Goal: Find contact information: Find contact information

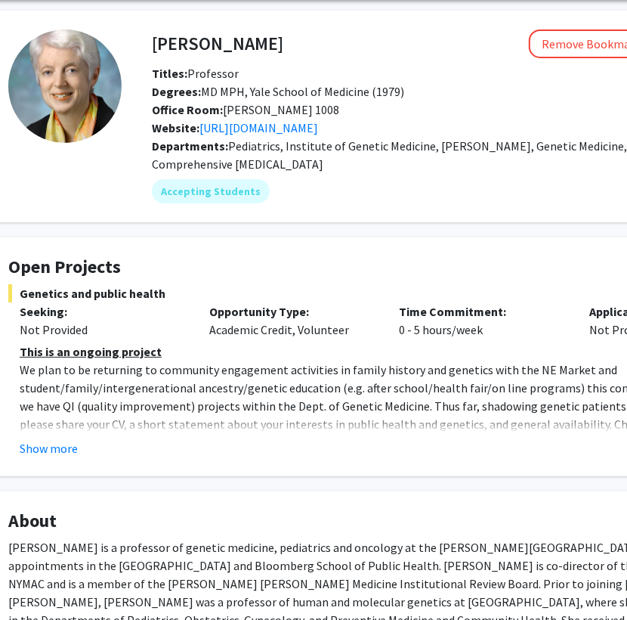
scroll to position [56, 60]
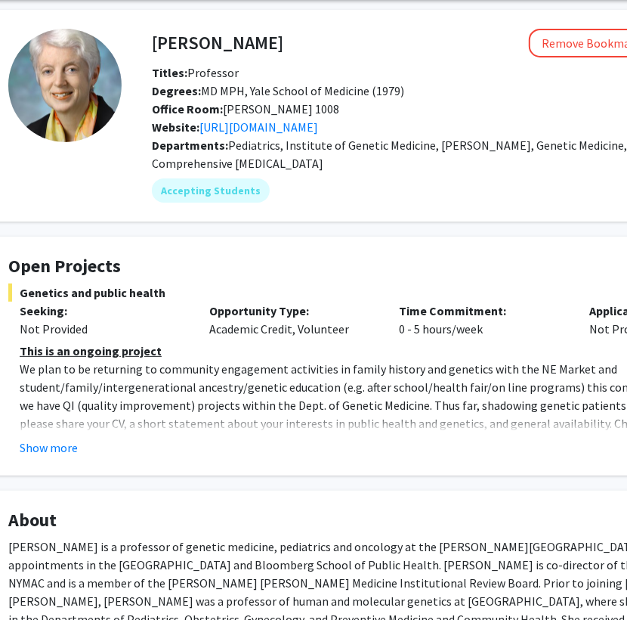
click at [54, 436] on fg-read-more "This is an ongoing project We plan to be returning to community engagement acti…" at bounding box center [393, 398] width 771 height 115
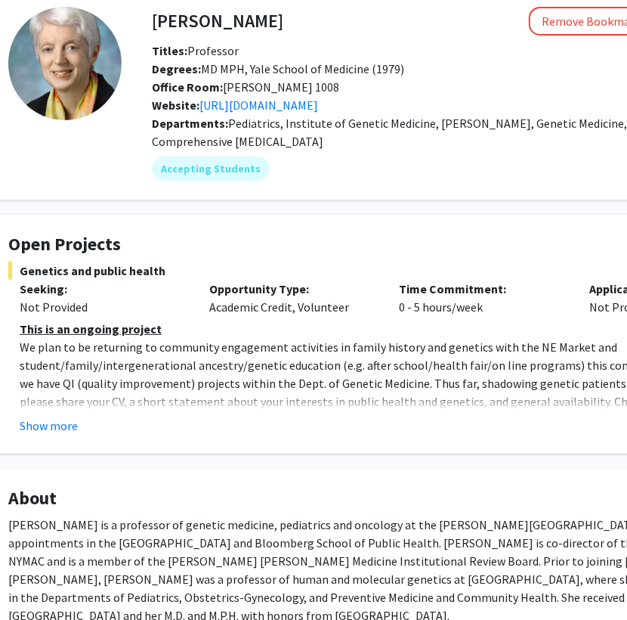
scroll to position [79, 60]
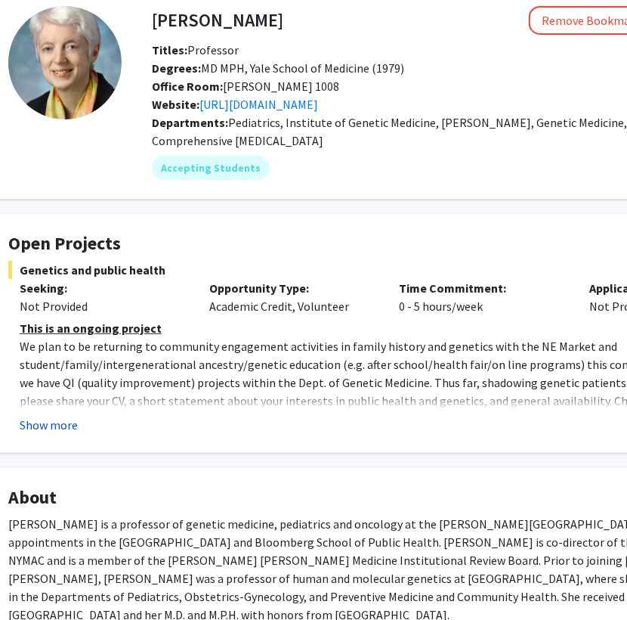
click at [20, 422] on button "Show more" at bounding box center [49, 425] width 58 height 18
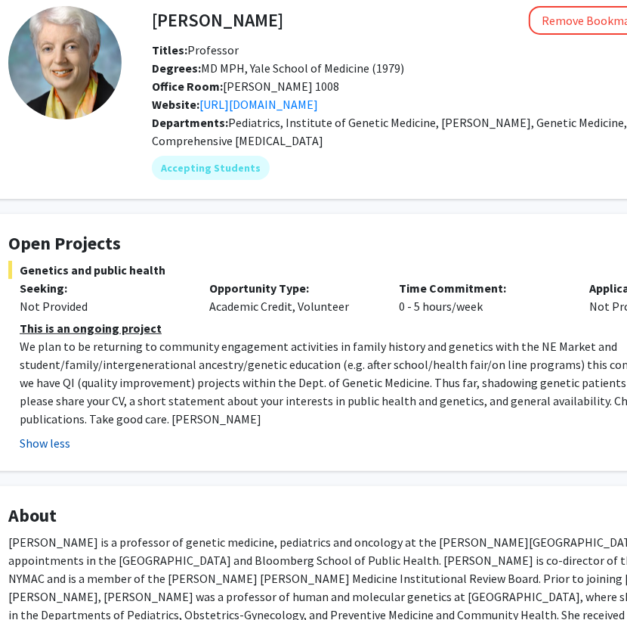
click at [36, 434] on button "Show less" at bounding box center [45, 443] width 51 height 18
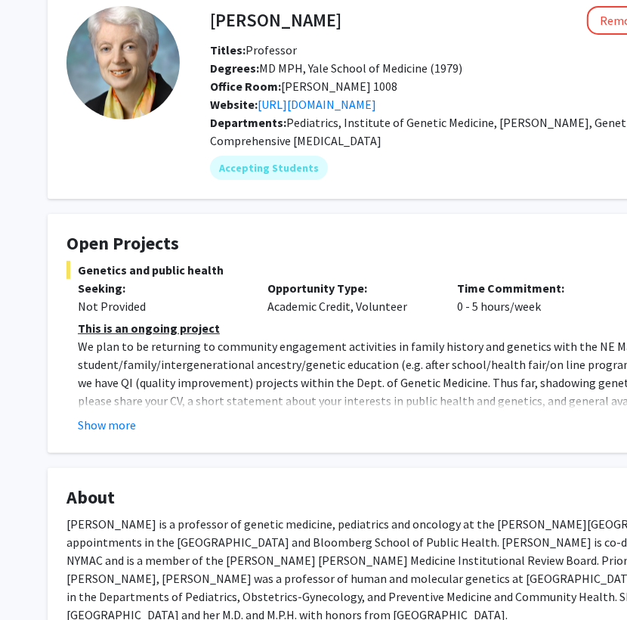
scroll to position [79, 1]
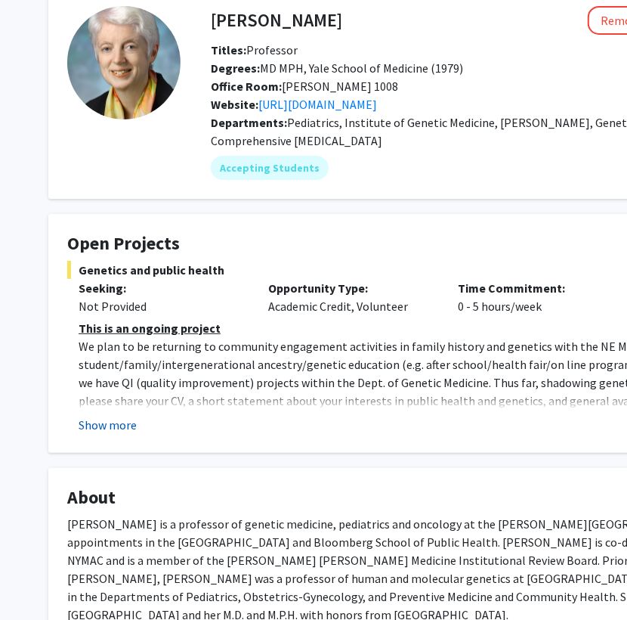
click at [106, 428] on button "Show more" at bounding box center [108, 425] width 58 height 18
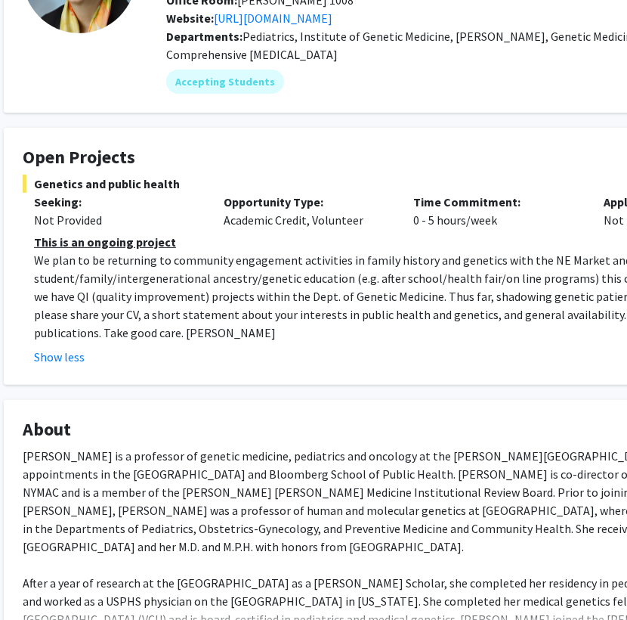
scroll to position [166, 45]
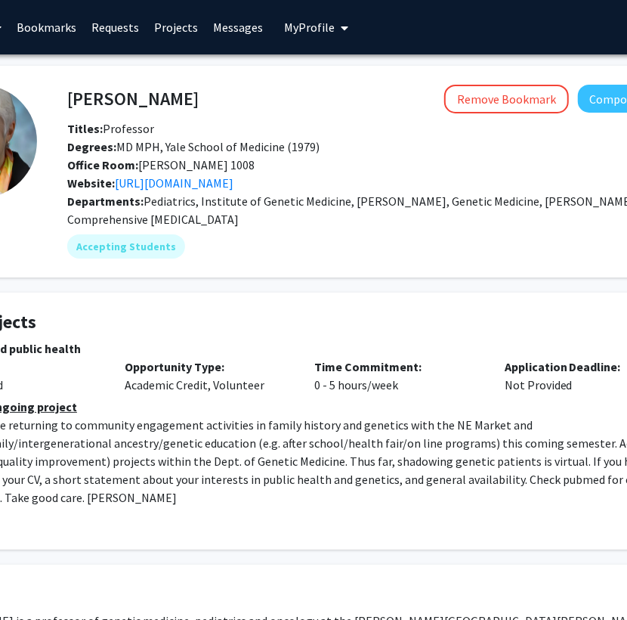
scroll to position [0, 145]
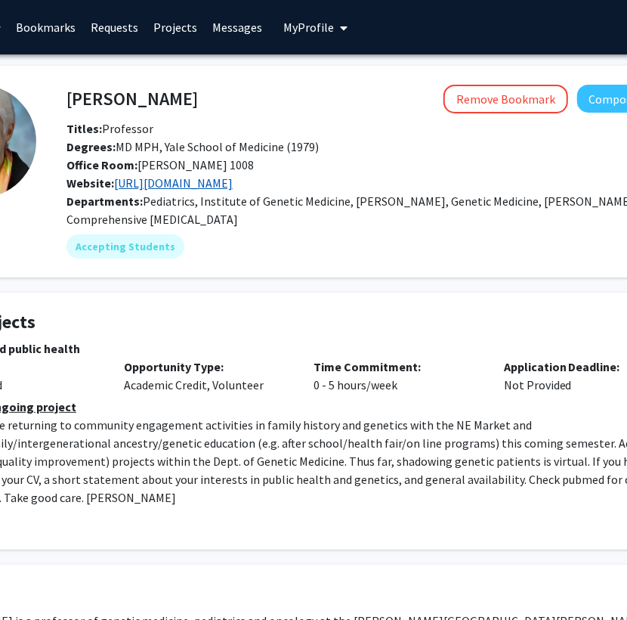
click at [233, 178] on link "[URL][DOMAIN_NAME]" at bounding box center [173, 182] width 119 height 15
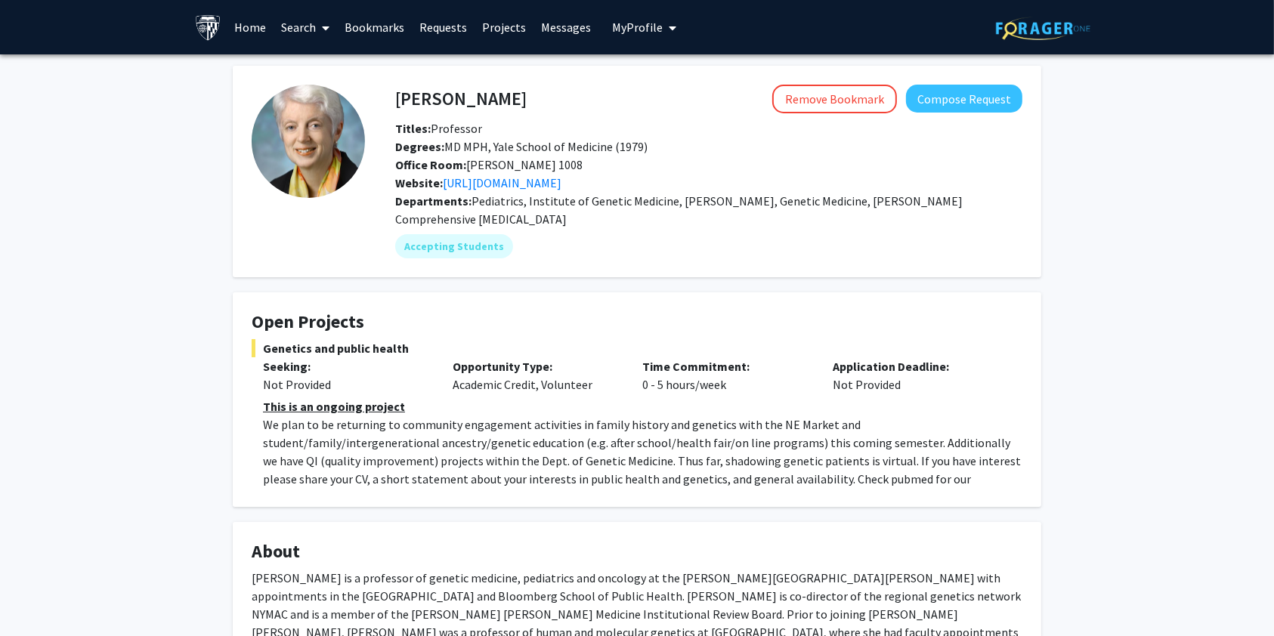
click at [250, 29] on link "Home" at bounding box center [250, 27] width 47 height 53
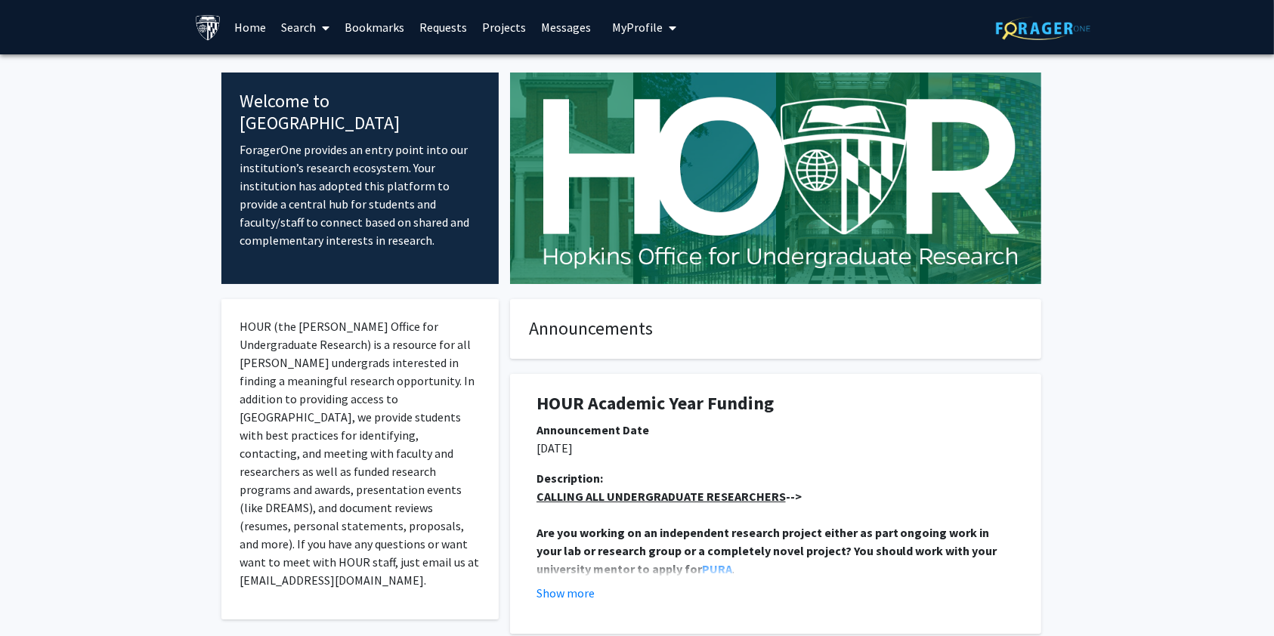
click at [313, 24] on link "Search" at bounding box center [305, 27] width 63 height 53
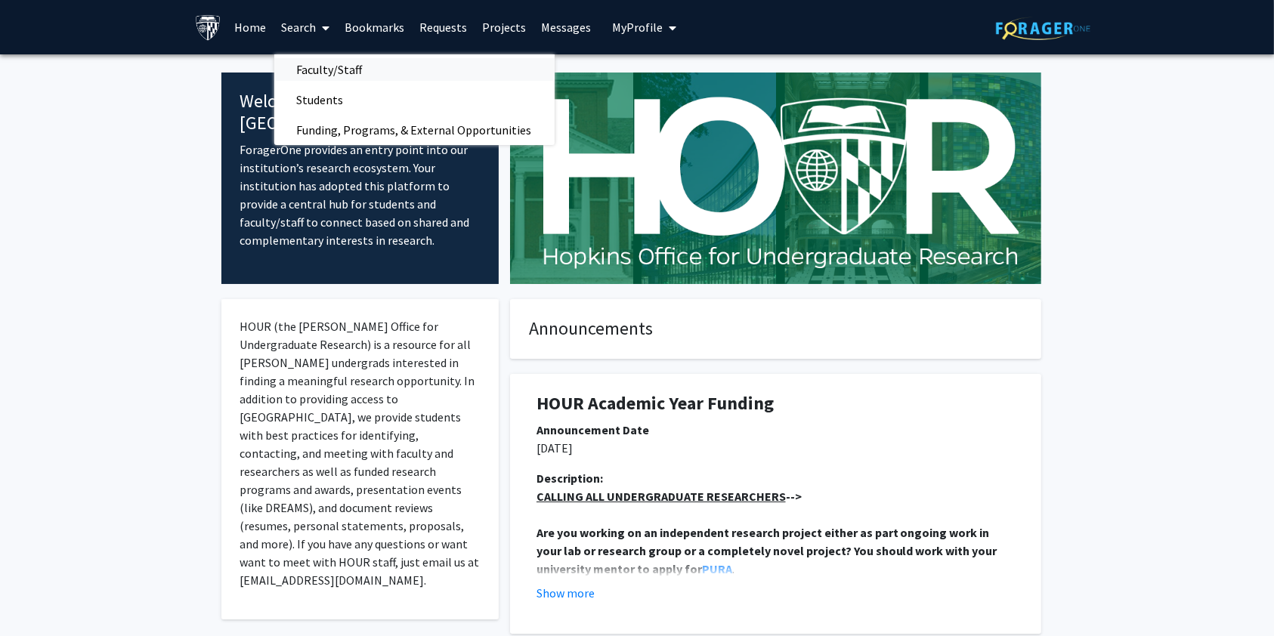
click at [315, 60] on span "Faculty/Staff" at bounding box center [329, 69] width 111 height 30
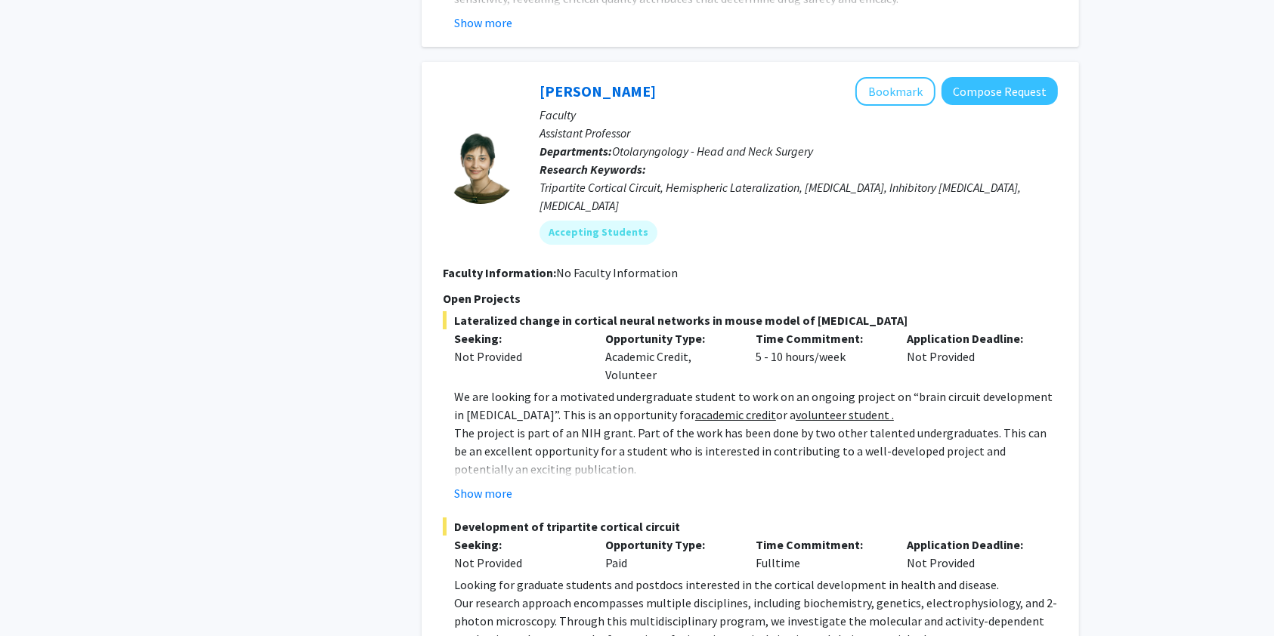
scroll to position [5443, 0]
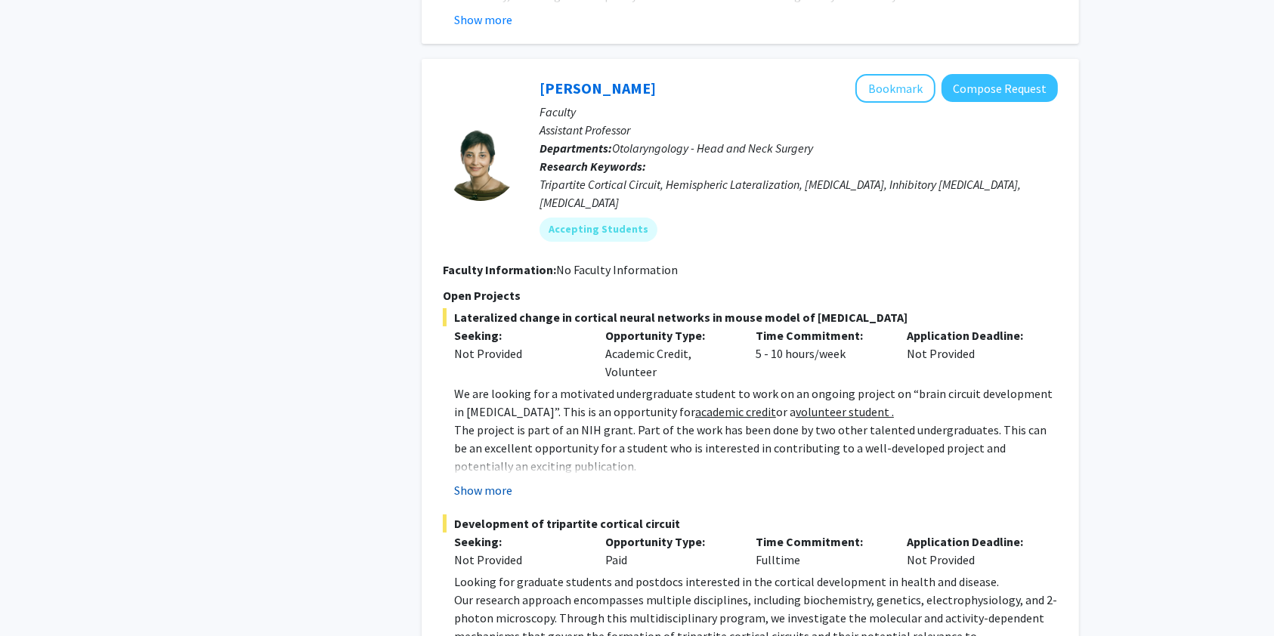
click at [480, 481] on button "Show more" at bounding box center [483, 490] width 58 height 18
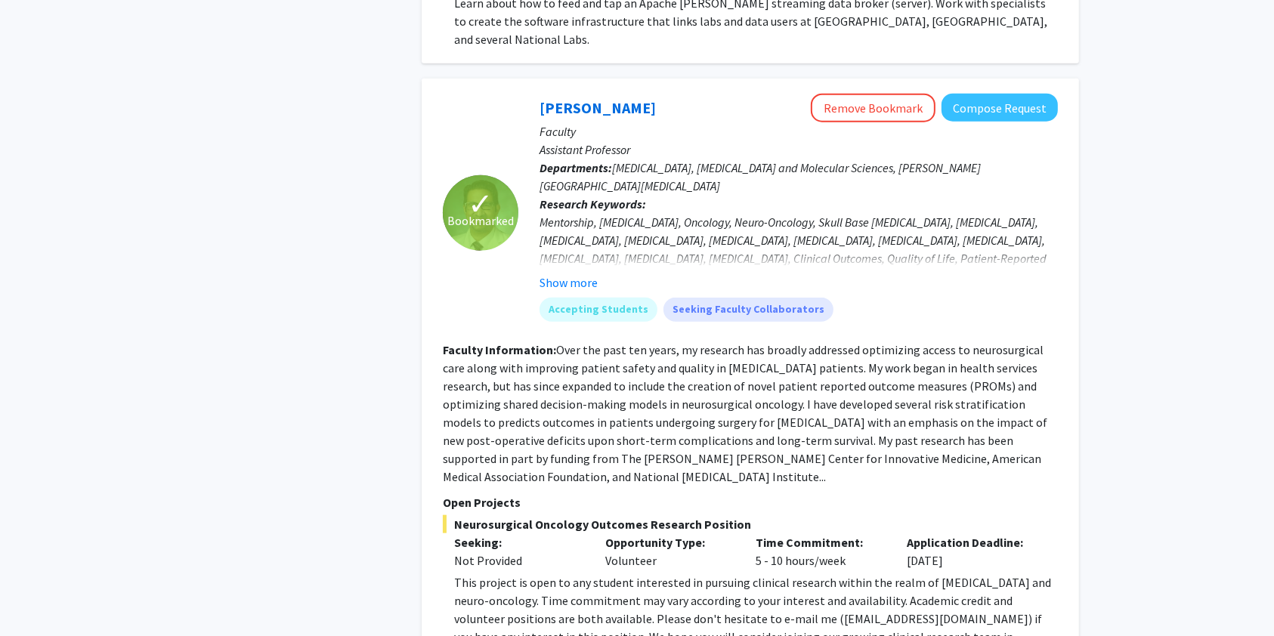
scroll to position [7457, 0]
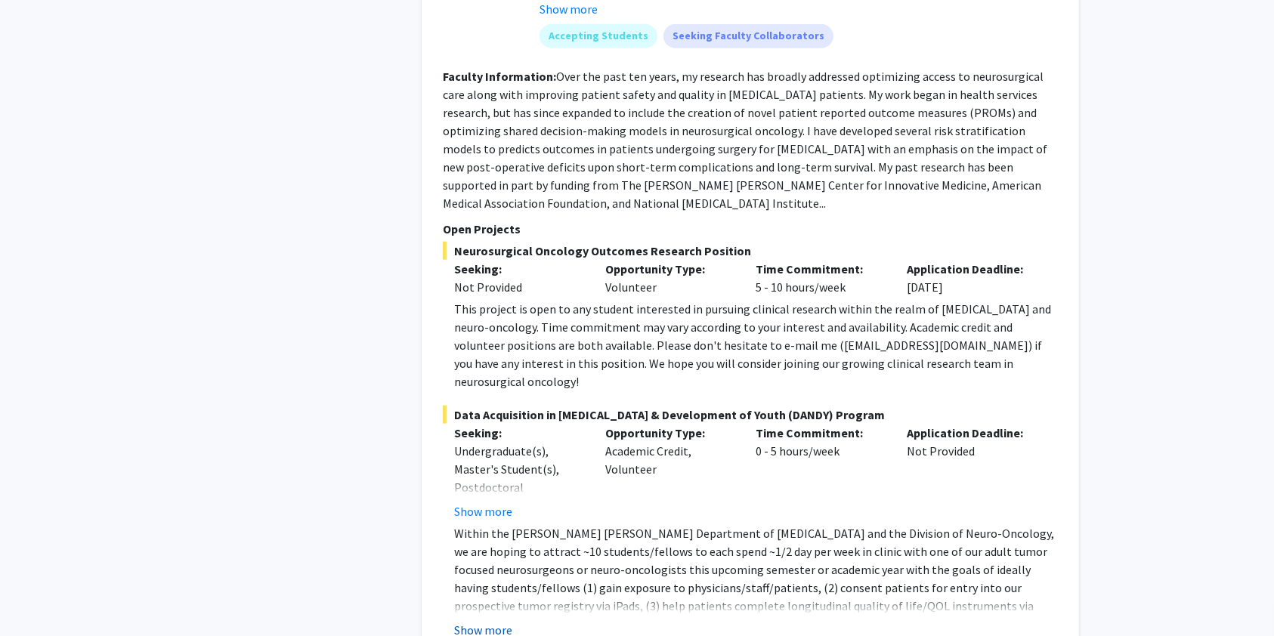
click at [481, 621] on button "Show more" at bounding box center [483, 630] width 58 height 18
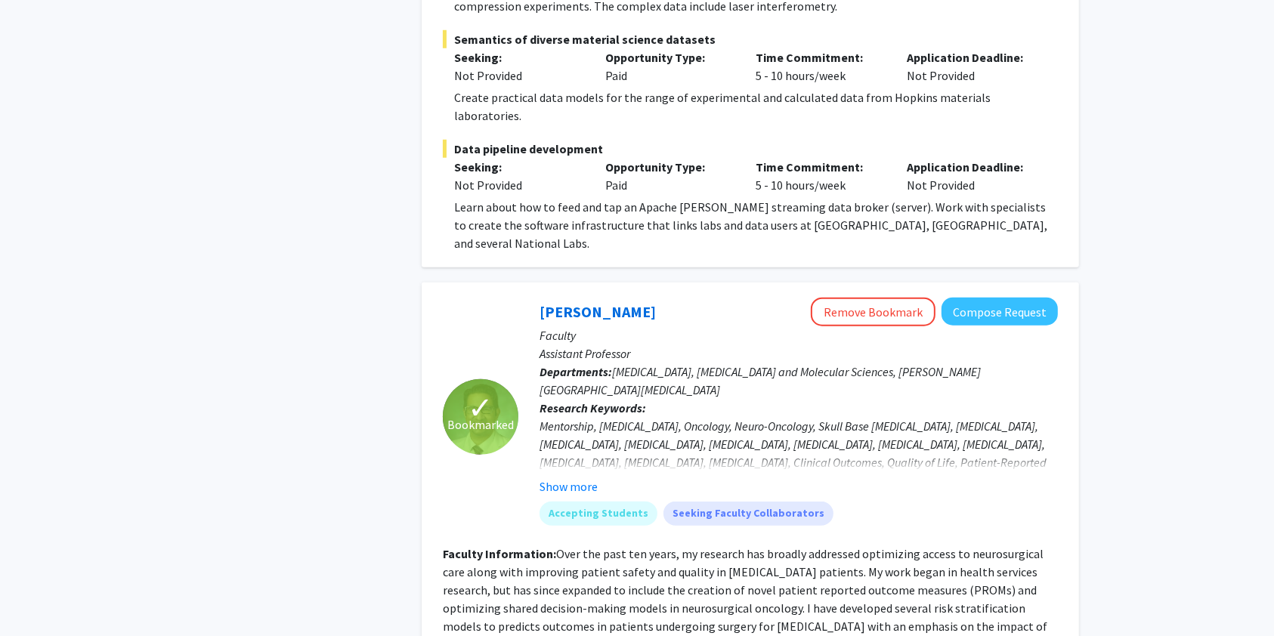
scroll to position [6975, 0]
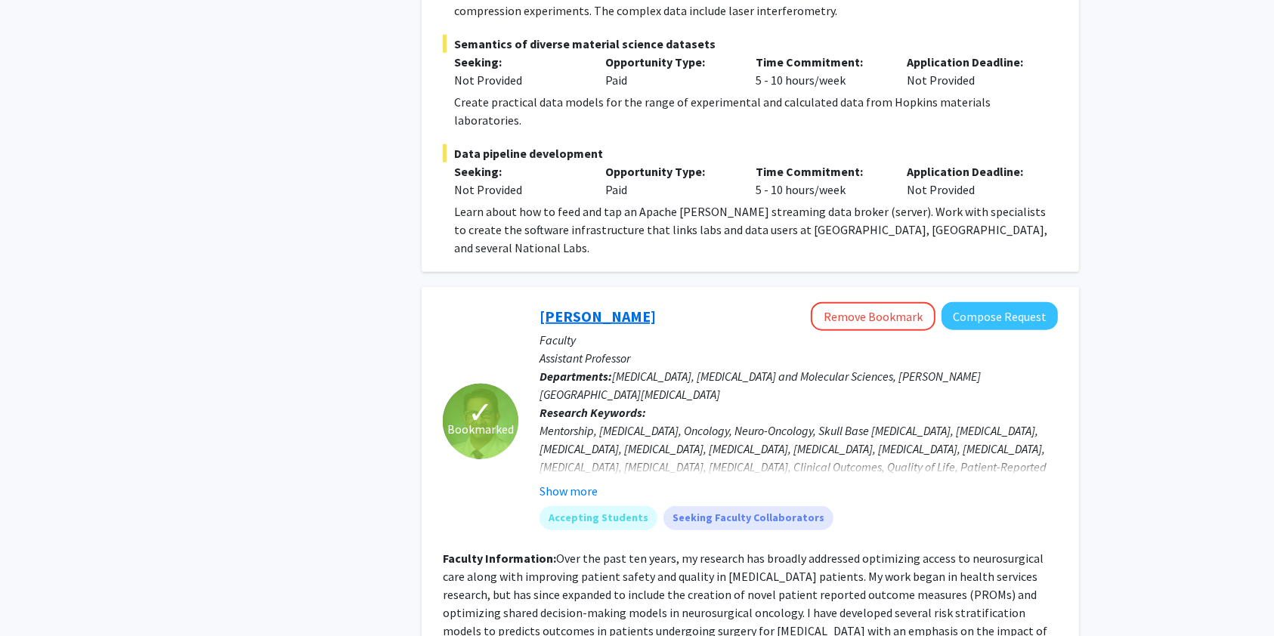
click at [576, 307] on link "[PERSON_NAME]" at bounding box center [597, 316] width 116 height 19
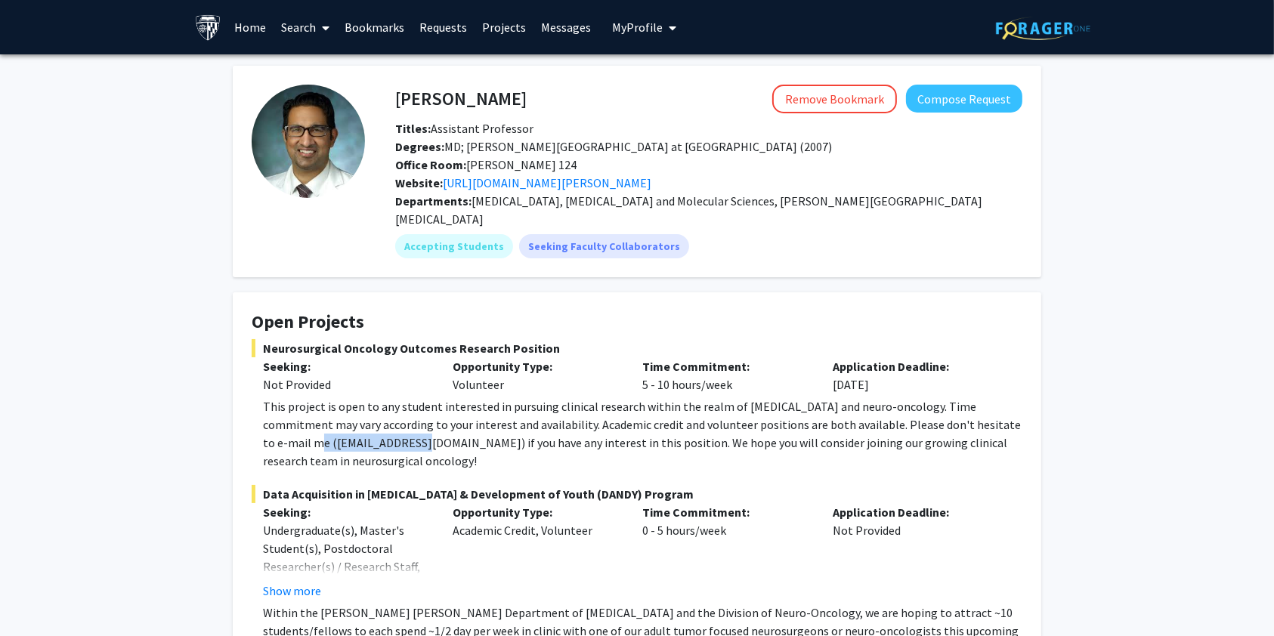
drag, startPoint x: 372, startPoint y: 421, endPoint x: 262, endPoint y: 419, distance: 110.3
click at [263, 419] on div "This project is open to any student interested in pursuing clinical research wi…" at bounding box center [642, 433] width 759 height 73
copy div "([EMAIL_ADDRESS][DOMAIN_NAME]"
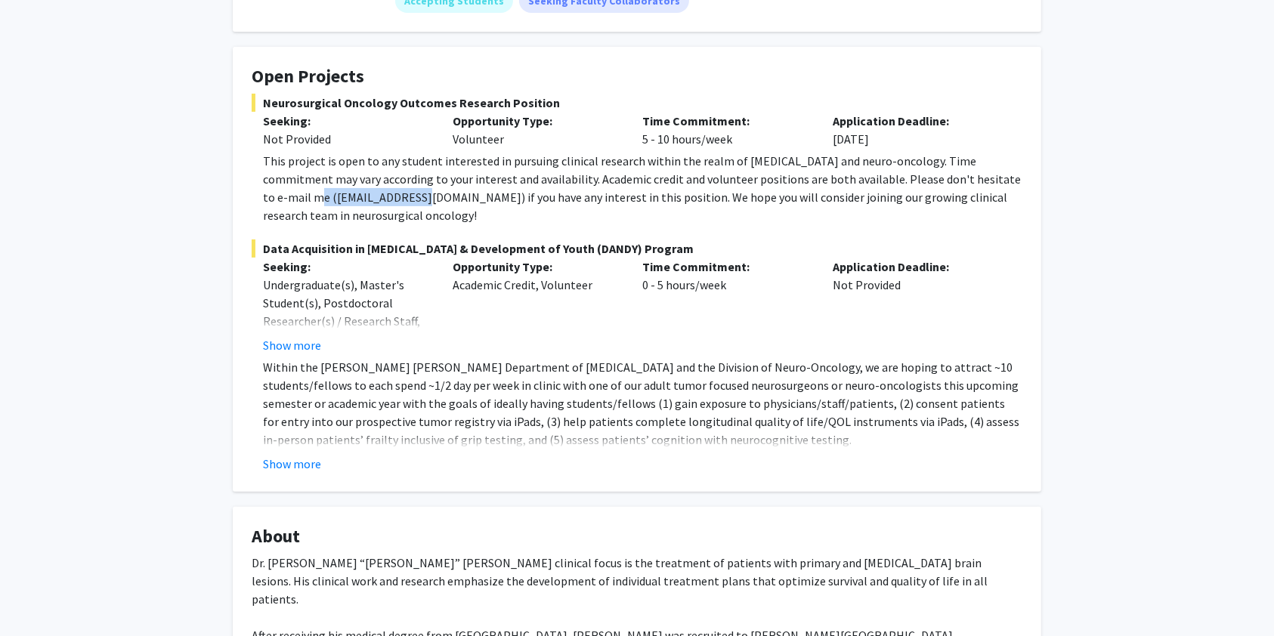
scroll to position [247, 0]
click at [298, 453] on button "Show more" at bounding box center [292, 462] width 58 height 18
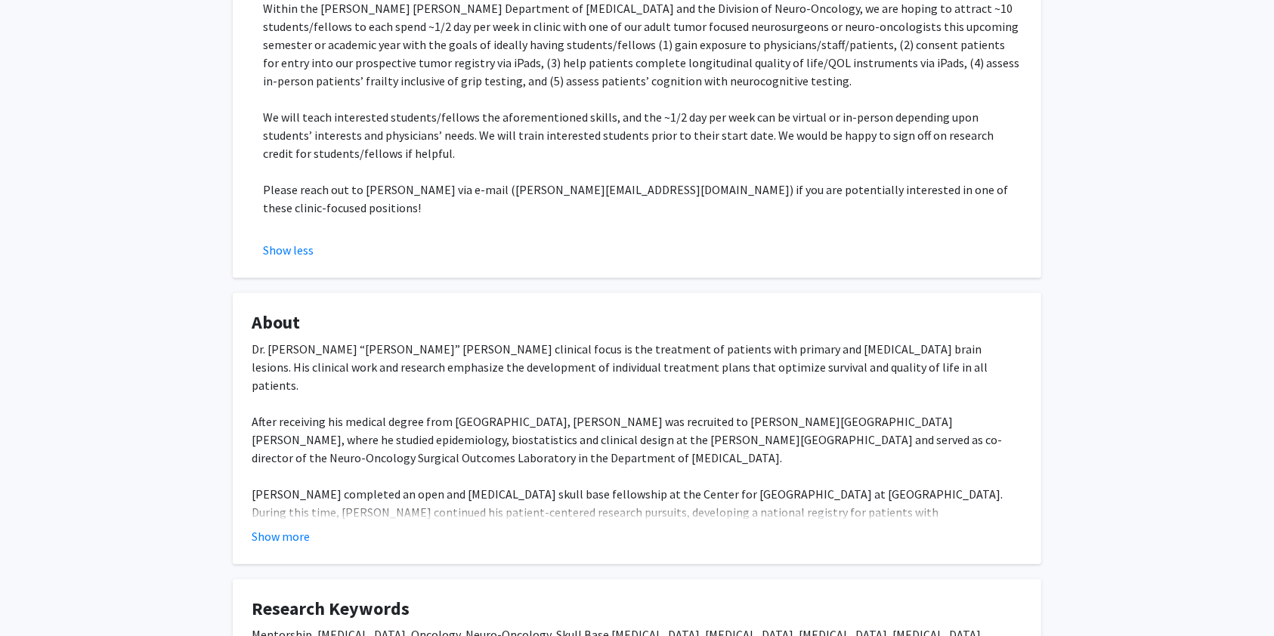
scroll to position [0, 0]
